Goal: Find specific page/section: Find specific page/section

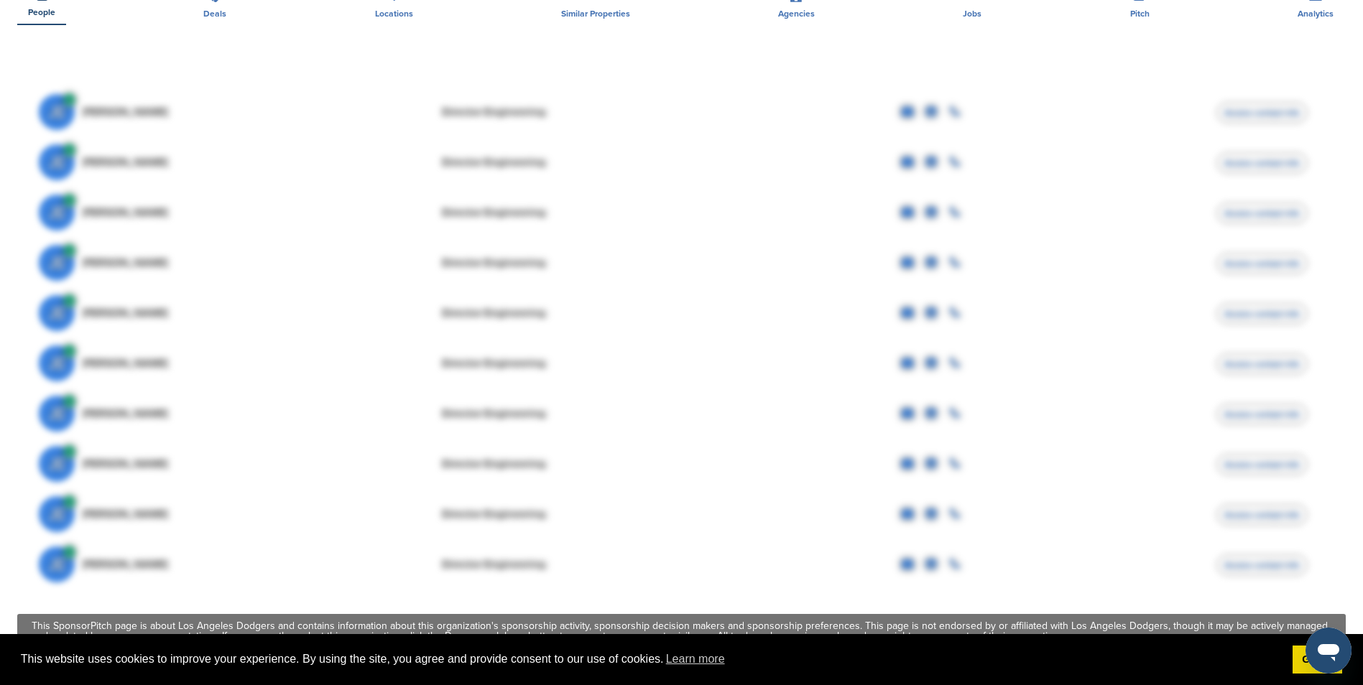
scroll to position [431, 0]
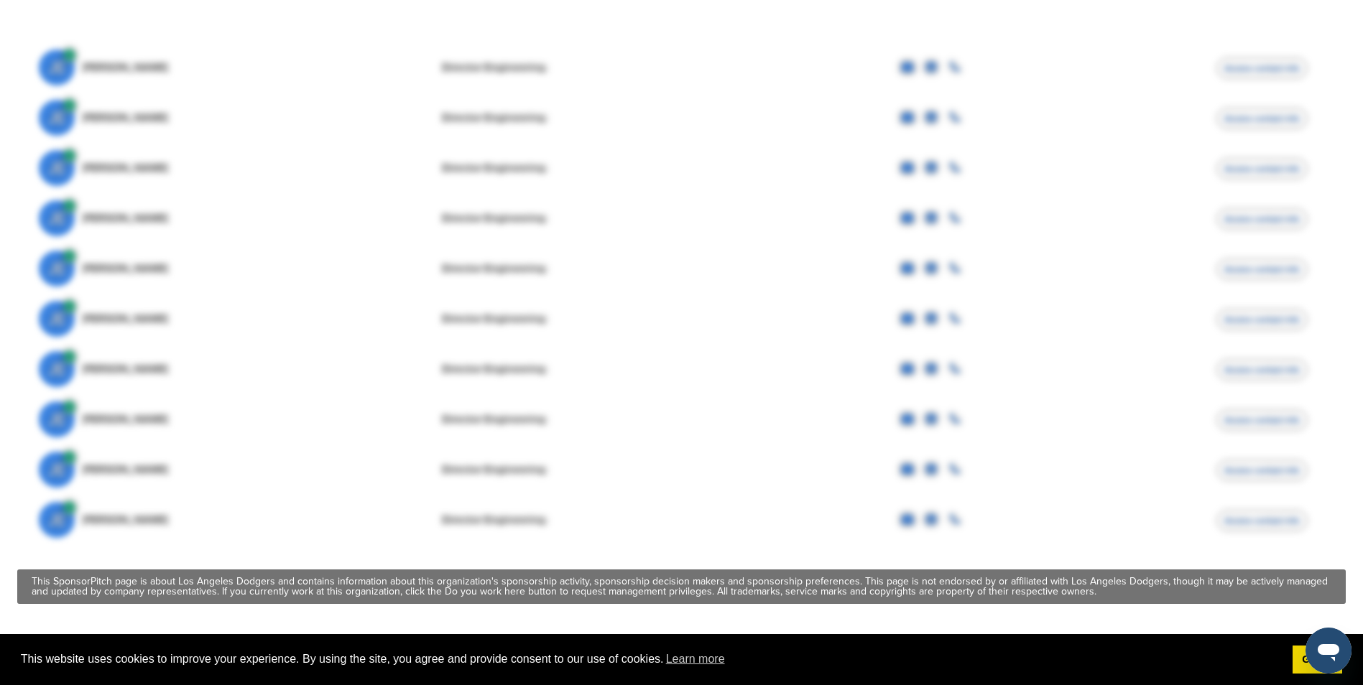
click at [799, 577] on div "This SponsorPitch page is about Los Angeles Dodgers and contains information ab…" at bounding box center [681, 587] width 1299 height 20
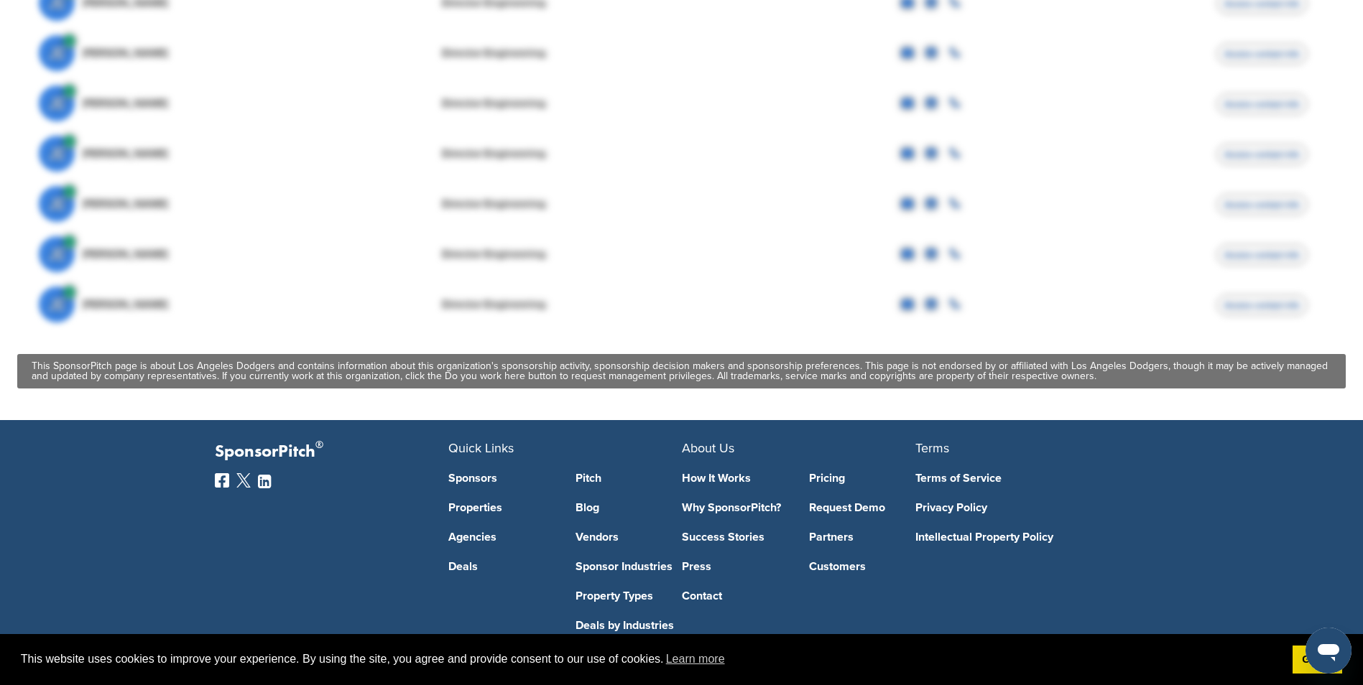
scroll to position [712, 0]
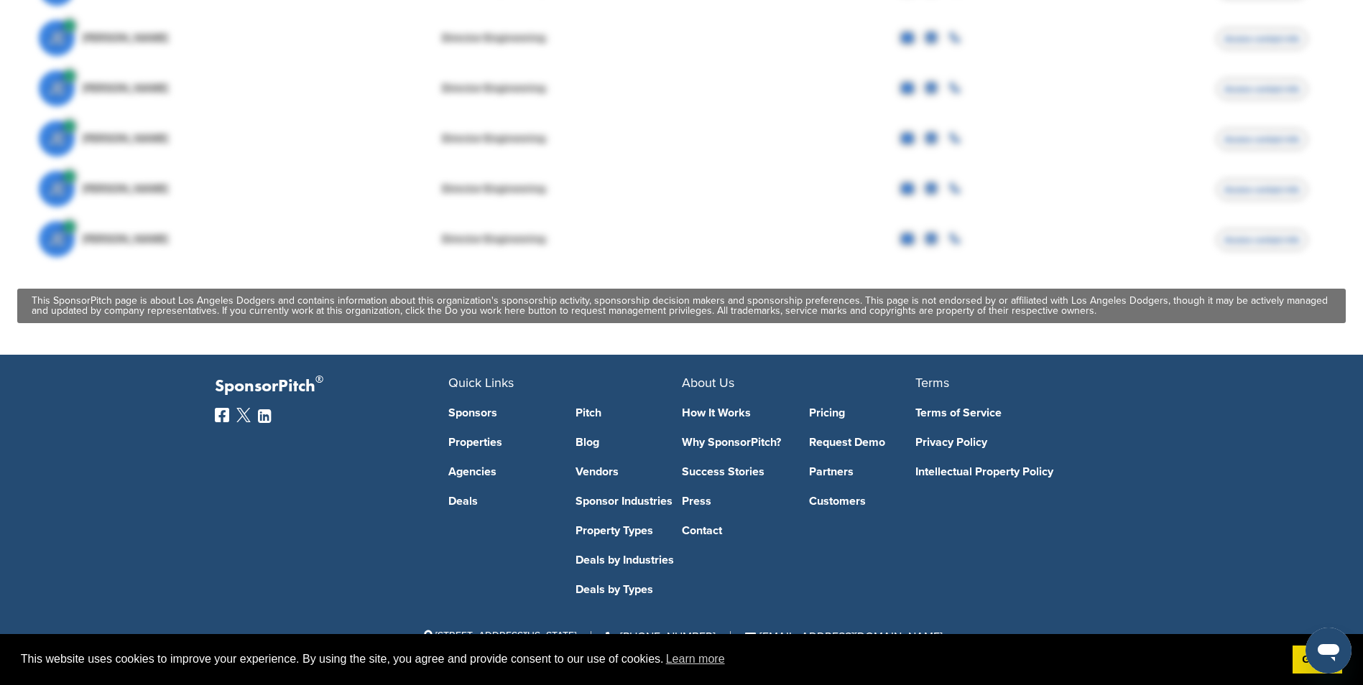
click at [481, 412] on link "Sponsors" at bounding box center [501, 412] width 106 height 11
